Goal: Entertainment & Leisure: Consume media (video, audio)

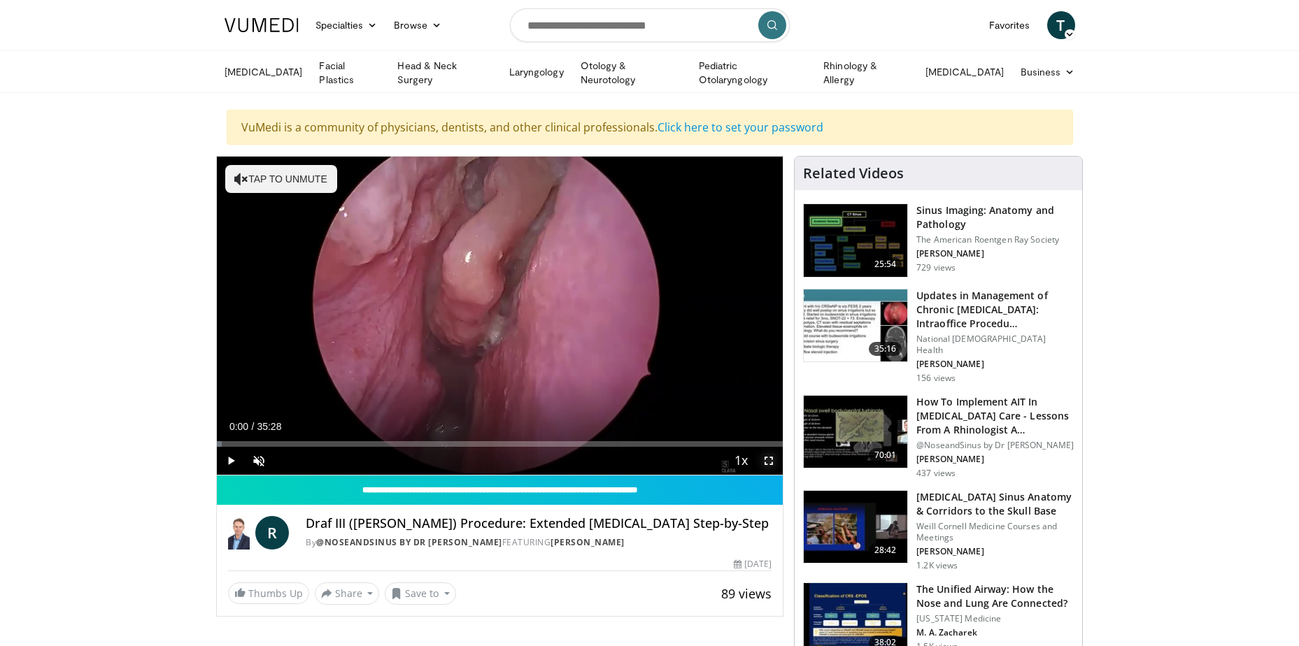
click at [772, 461] on span "Video Player" at bounding box center [769, 461] width 28 height 28
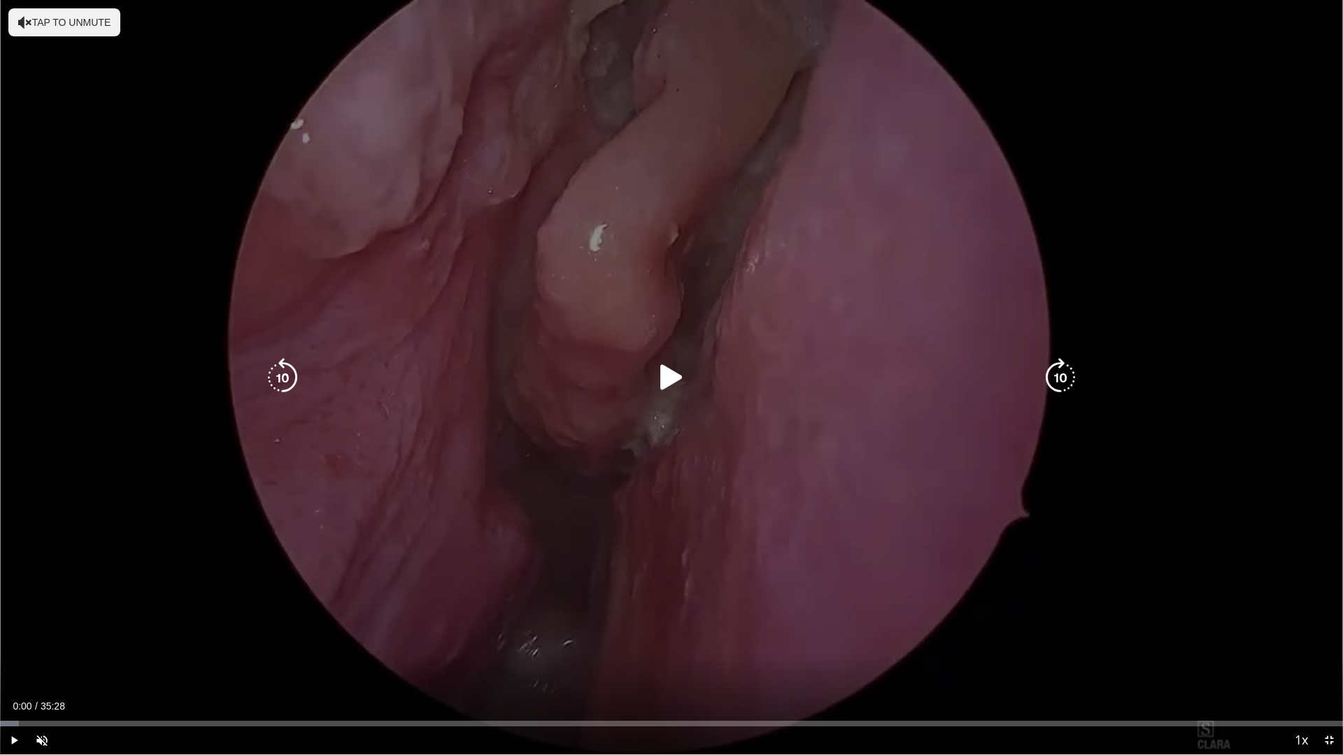
click at [672, 377] on icon "Video Player" at bounding box center [671, 377] width 39 height 39
click at [64, 20] on button "Tap to unmute" at bounding box center [64, 22] width 112 height 28
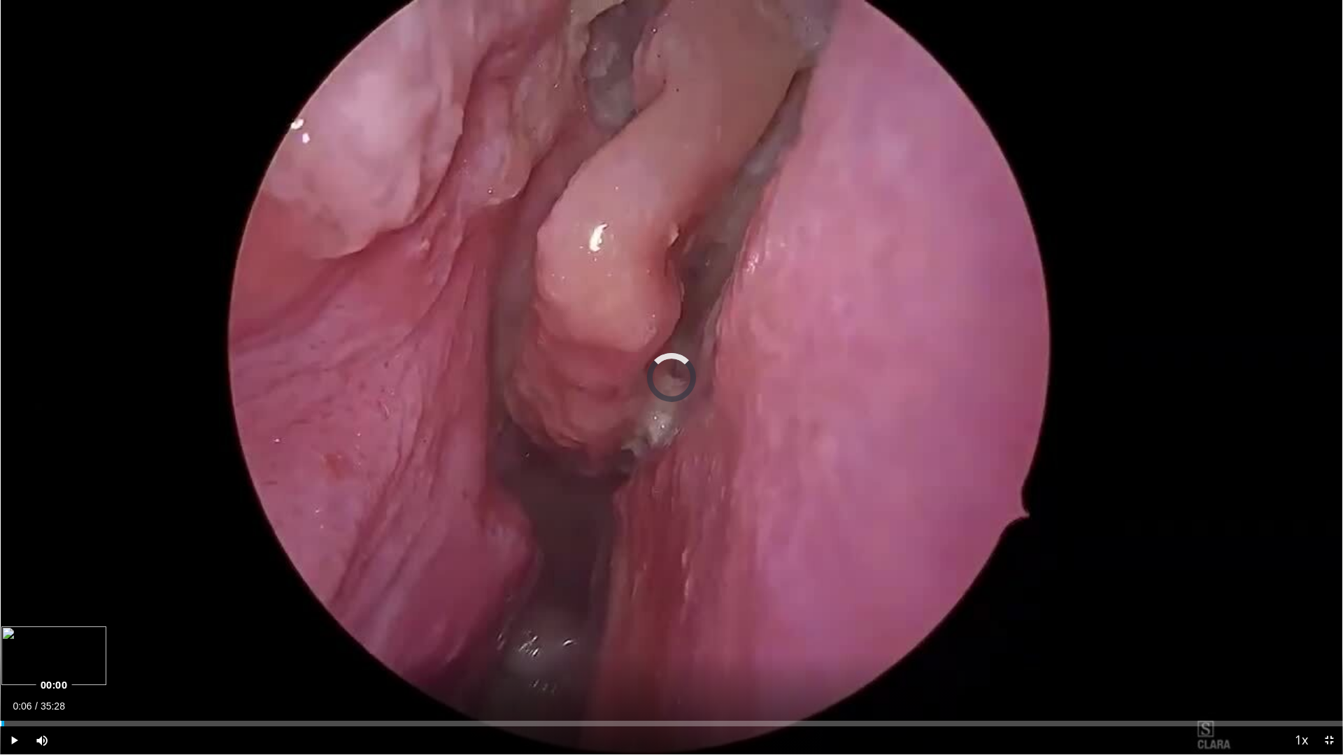
drag, startPoint x: 22, startPoint y: 722, endPoint x: 0, endPoint y: 721, distance: 21.7
click at [0, 645] on div "Loaded : 0.00% 00:01 00:00" at bounding box center [671, 724] width 1343 height 6
click at [1298, 645] on video-js "**********" at bounding box center [671, 377] width 1343 height 755
click at [1298, 645] on span "Video Player" at bounding box center [1329, 741] width 28 height 28
